Goal: Communication & Community: Connect with others

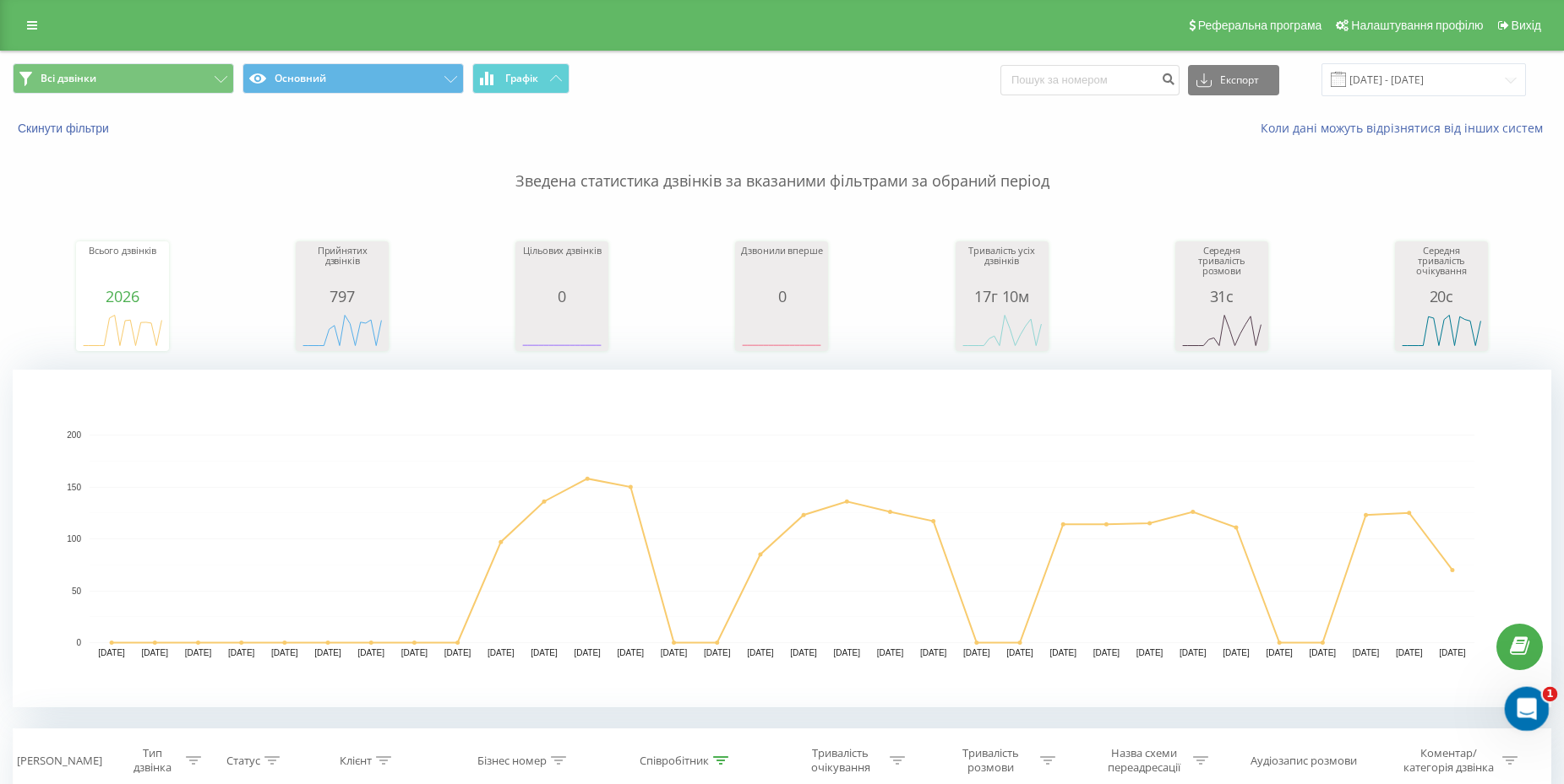
click at [1518, 706] on icon "Открыть службу сообщений Intercom" at bounding box center [1525, 707] width 28 height 28
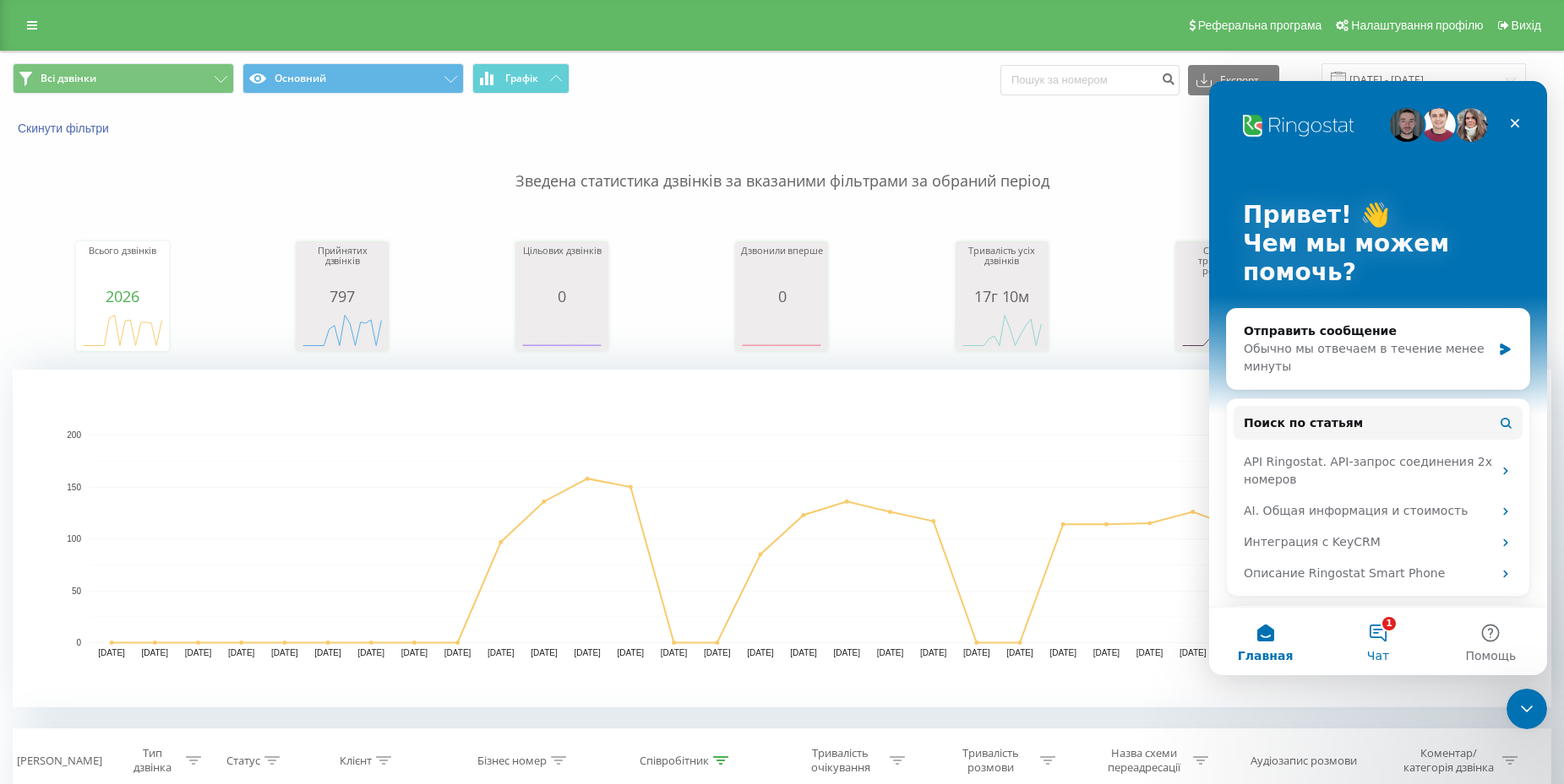
click at [1358, 632] on button "1 Чат" at bounding box center [1377, 641] width 112 height 68
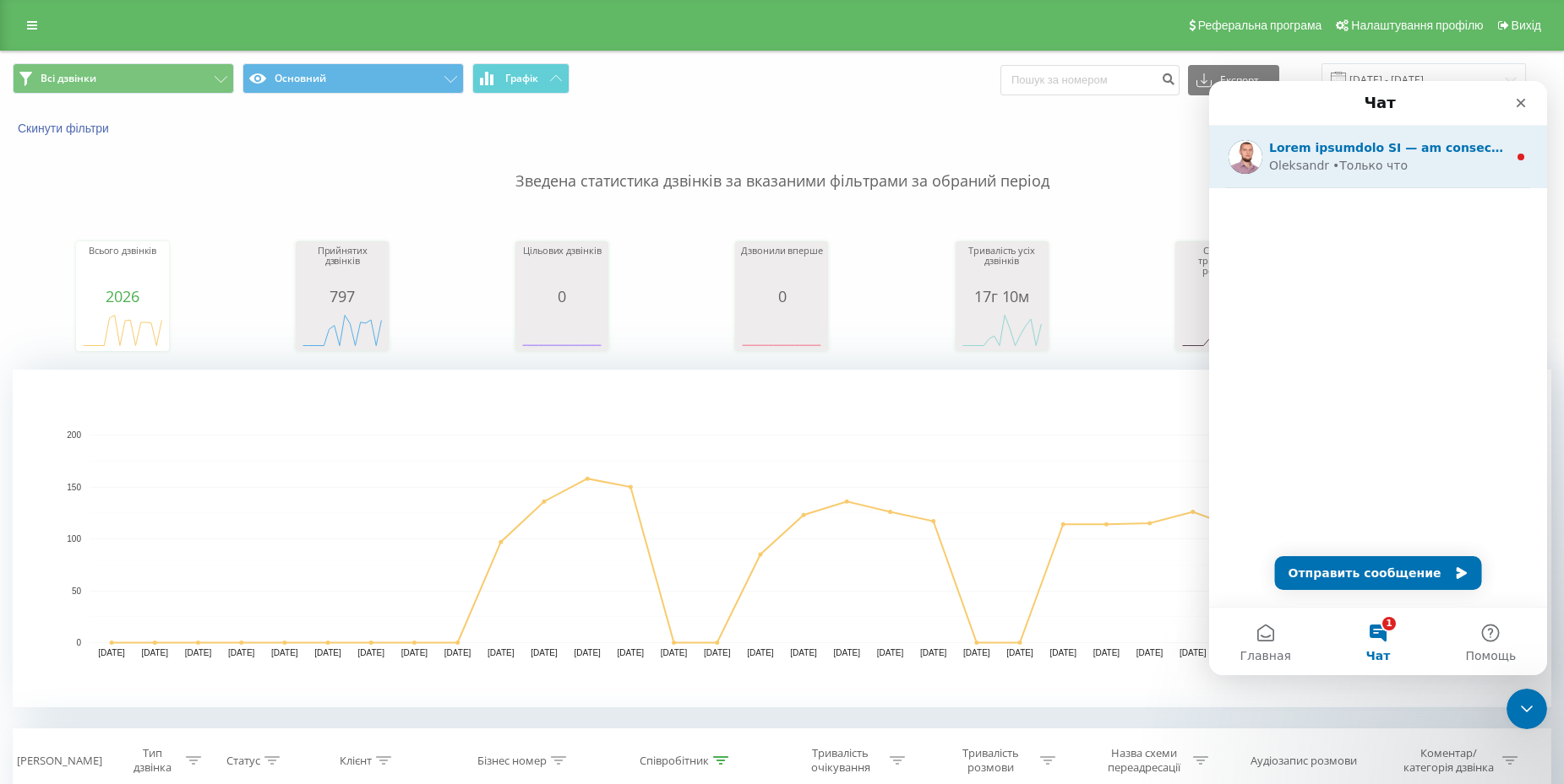
click at [1409, 158] on div "[PERSON_NAME] что" at bounding box center [1388, 166] width 238 height 18
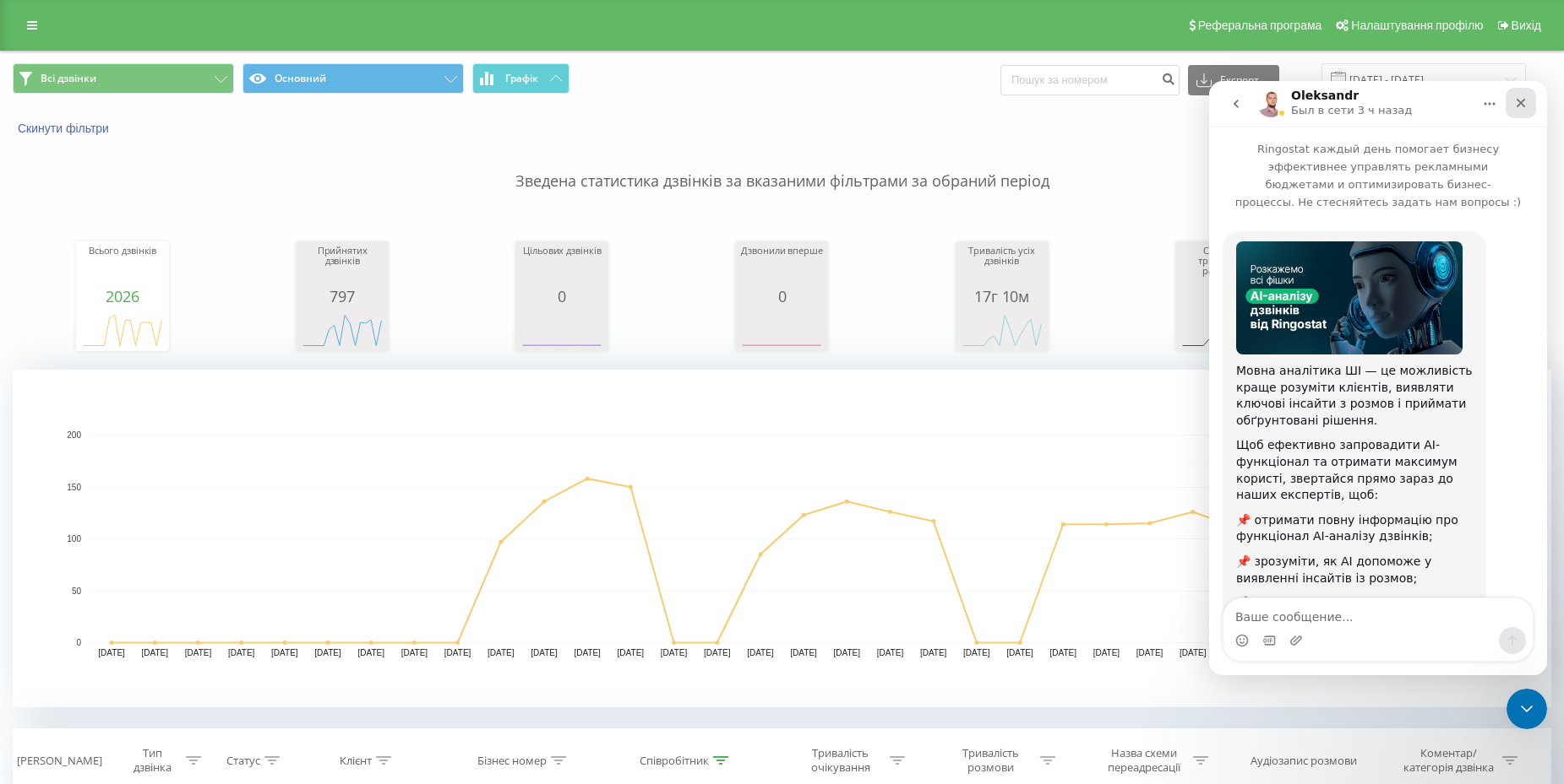
click at [1512, 105] on div "Закрыть" at bounding box center [1521, 102] width 31 height 30
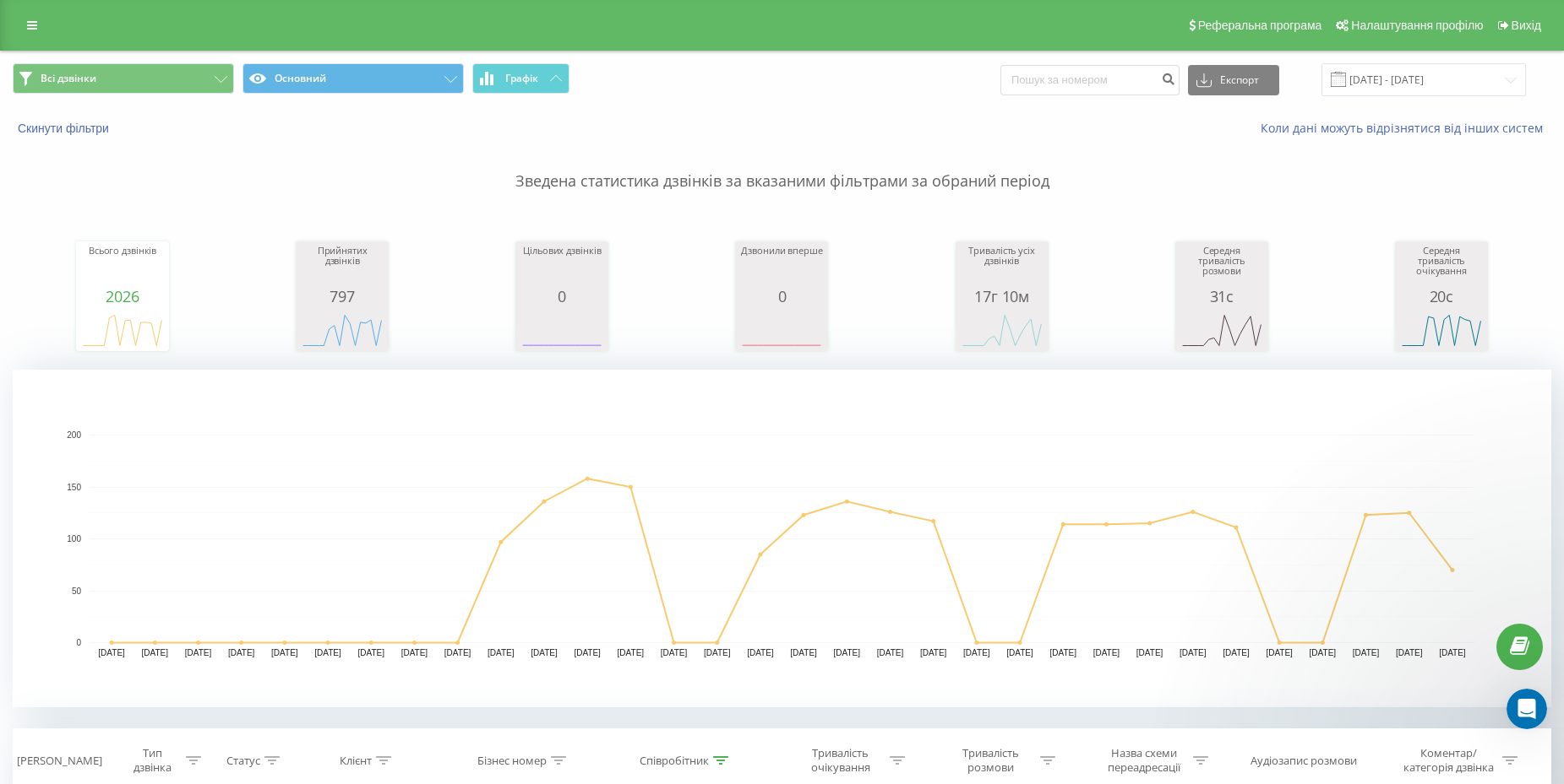
scroll to position [165, 0]
